Goal: Navigation & Orientation: Find specific page/section

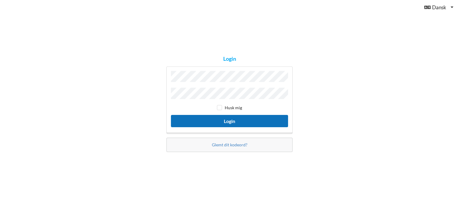
click at [229, 118] on button "Login" at bounding box center [229, 121] width 117 height 12
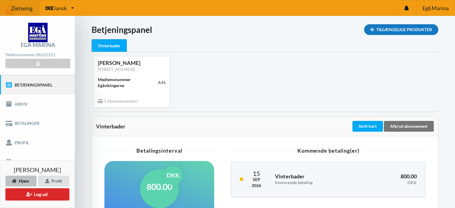
click at [403, 28] on div "Tilgængelige Produkter" at bounding box center [401, 29] width 74 height 11
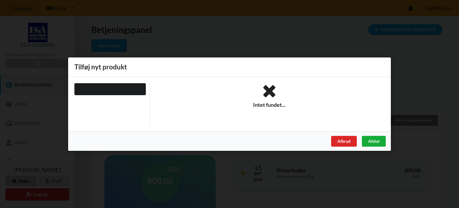
click at [367, 139] on div "Afslut" at bounding box center [374, 140] width 24 height 11
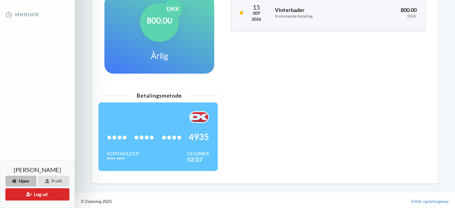
scroll to position [167, 0]
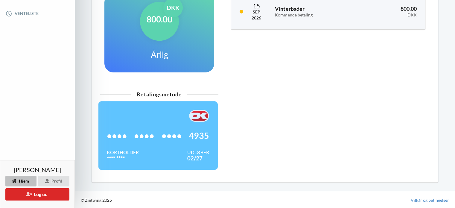
click at [28, 180] on div "Hjem" at bounding box center [20, 181] width 31 height 11
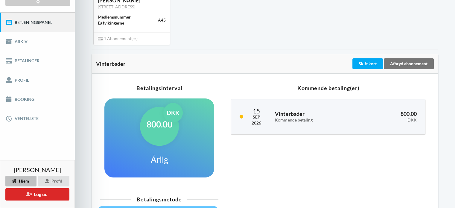
scroll to position [78, 0]
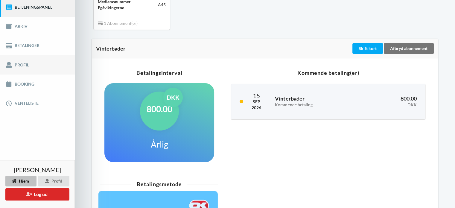
click at [19, 63] on link "Profil" at bounding box center [37, 64] width 75 height 19
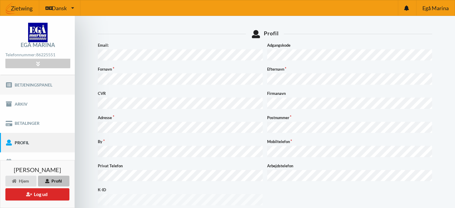
click at [39, 84] on link "Betjeningspanel" at bounding box center [37, 84] width 75 height 19
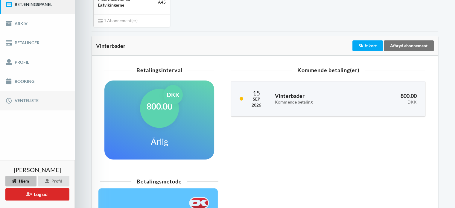
scroll to position [78, 0]
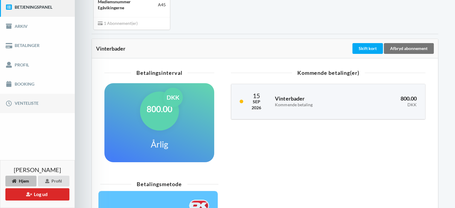
click at [24, 101] on link "Venteliste" at bounding box center [37, 103] width 75 height 19
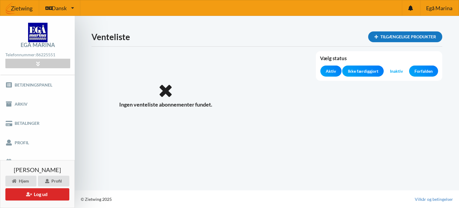
click at [389, 33] on div "Tilgængelige produkter" at bounding box center [405, 36] width 74 height 11
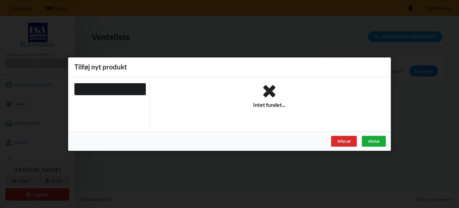
click at [371, 140] on div "Afslut" at bounding box center [374, 140] width 24 height 11
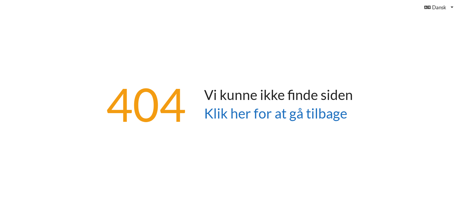
click at [263, 113] on link "Klik her for at gå tilbage" at bounding box center [275, 113] width 143 height 16
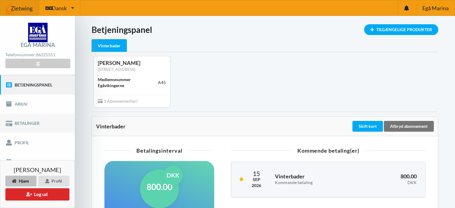
click at [32, 121] on link "Betalinger" at bounding box center [37, 123] width 75 height 19
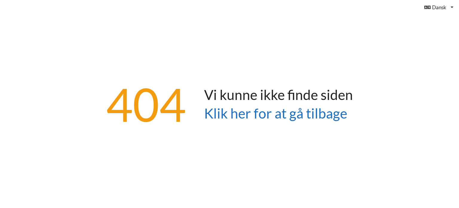
click at [233, 114] on link "Klik her for at gå tilbage" at bounding box center [275, 113] width 143 height 16
click at [275, 113] on link "Klik her for at gå tilbage" at bounding box center [275, 113] width 143 height 16
